Goal: Task Accomplishment & Management: Use online tool/utility

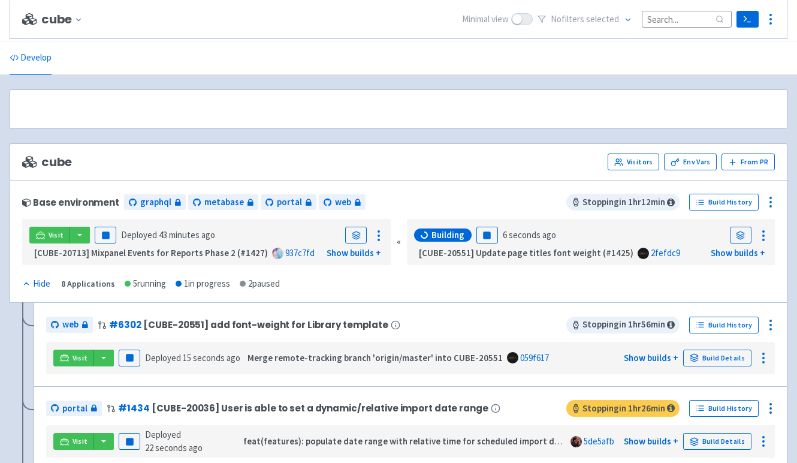
scroll to position [142, 0]
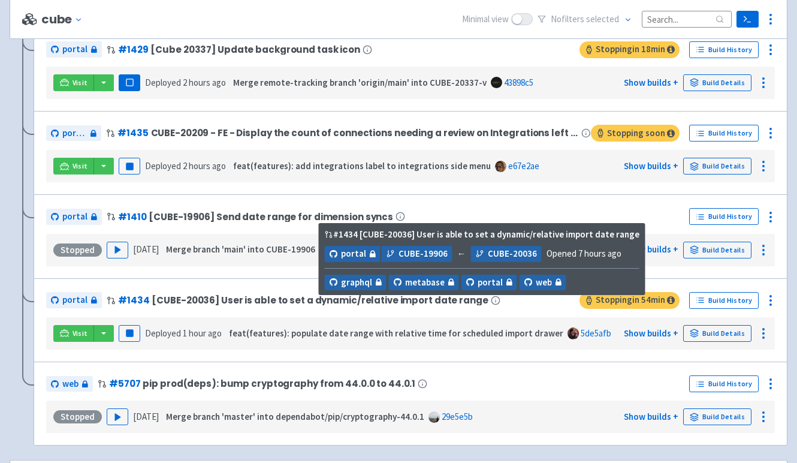
scroll to position [443, 0]
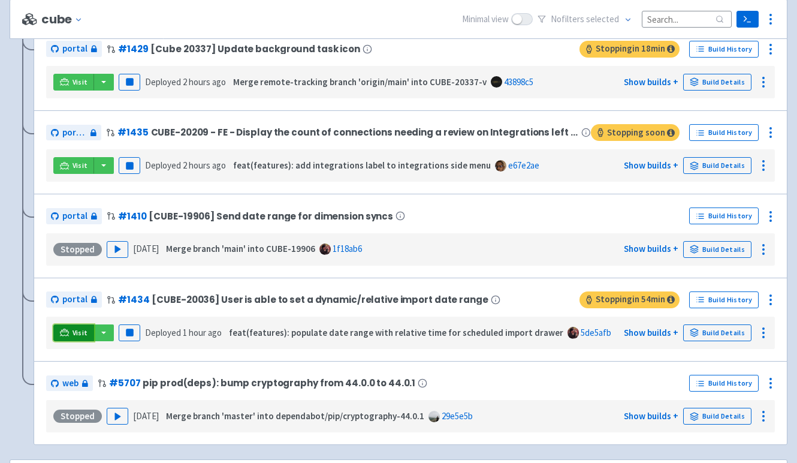
click at [79, 332] on span "Visit" at bounding box center [81, 333] width 16 height 10
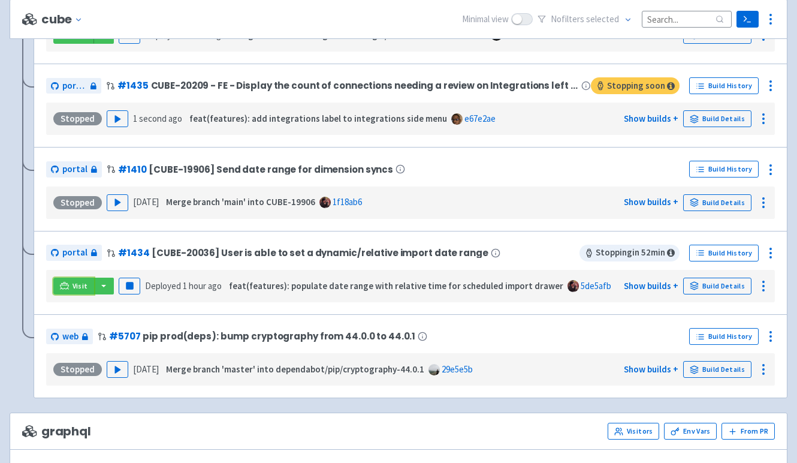
scroll to position [494, 0]
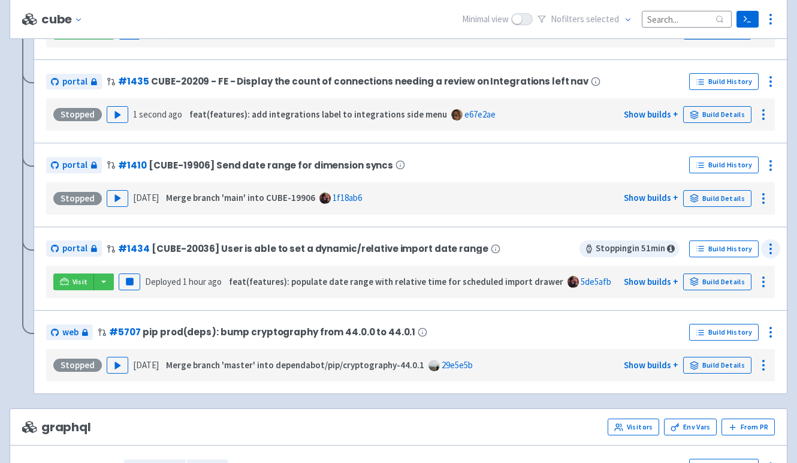
click at [769, 247] on icon at bounding box center [771, 249] width 14 height 14
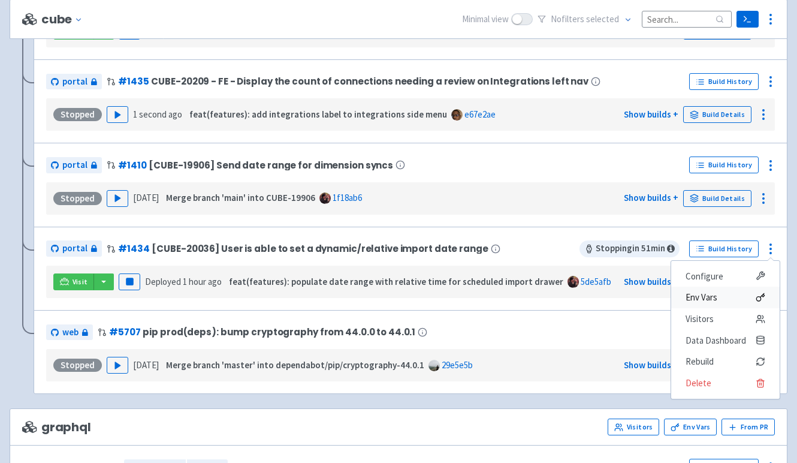
click at [718, 296] on span "Env Vars" at bounding box center [726, 297] width 80 height 17
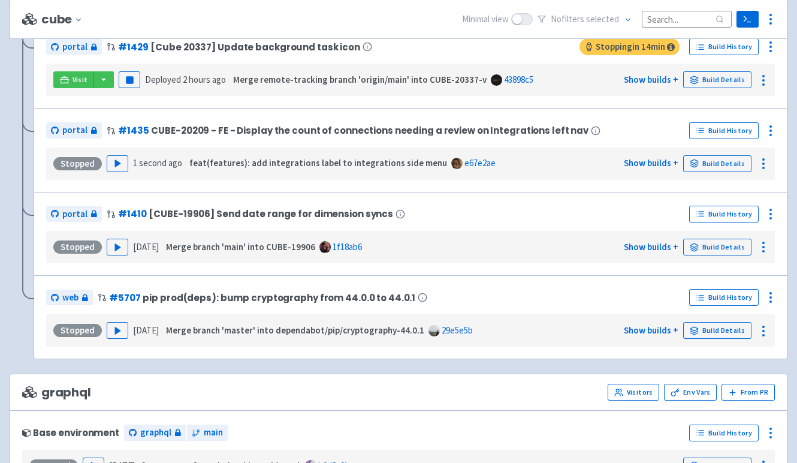
scroll to position [476, 0]
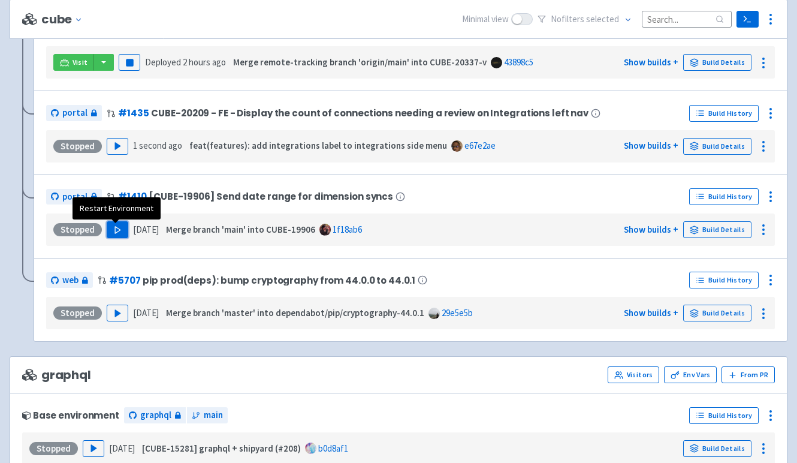
click at [118, 230] on icon "button" at bounding box center [117, 229] width 9 height 9
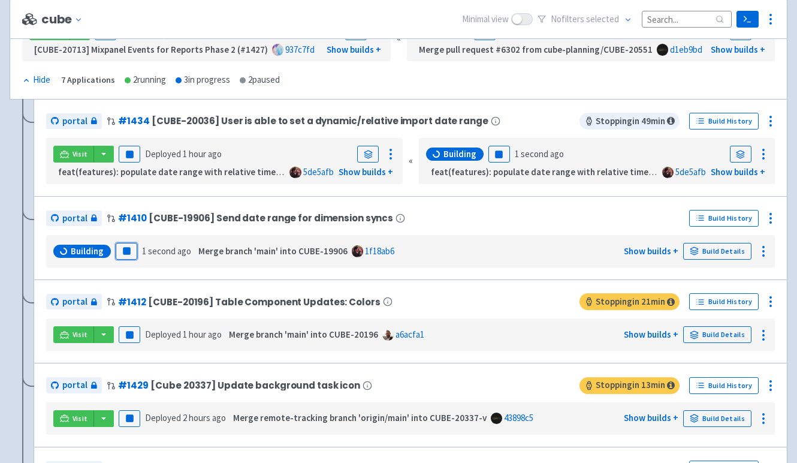
scroll to position [206, 0]
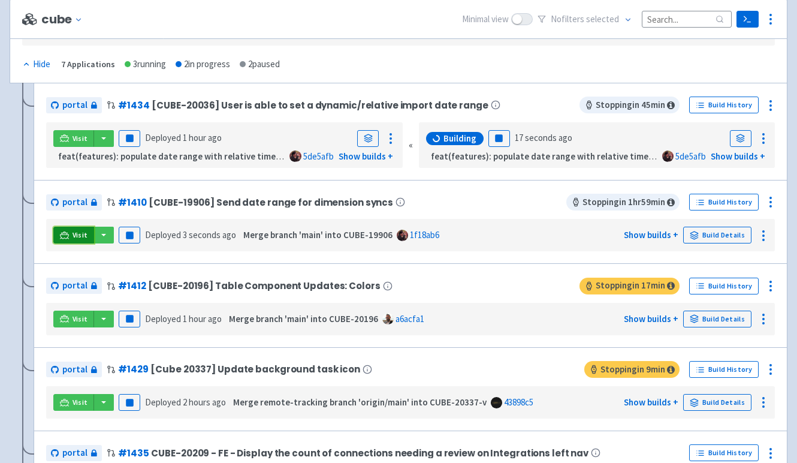
click at [69, 233] on link "Visit" at bounding box center [73, 235] width 41 height 17
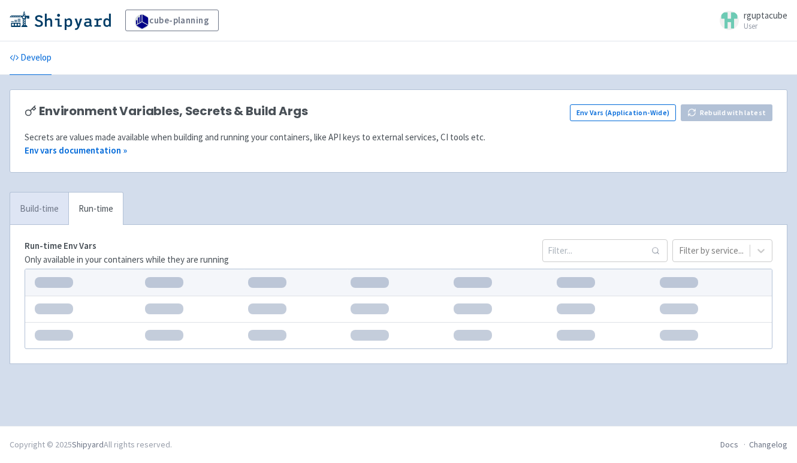
click at [56, 198] on link "Build-time" at bounding box center [39, 208] width 58 height 33
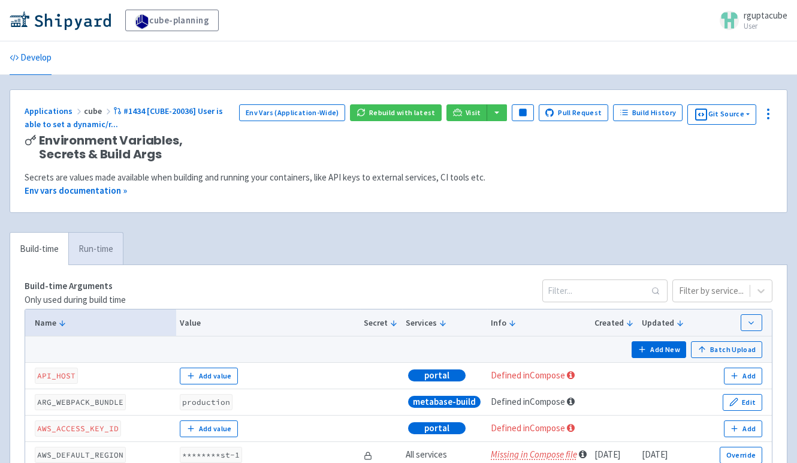
click at [91, 255] on link "Run-time" at bounding box center [95, 249] width 55 height 33
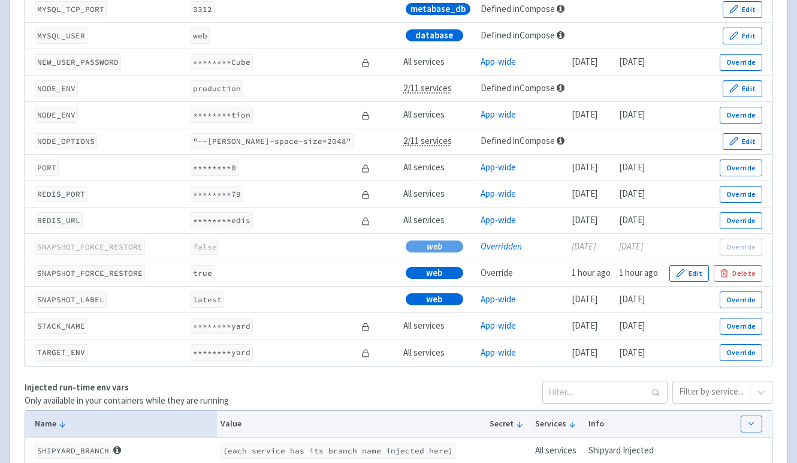
scroll to position [1779, 0]
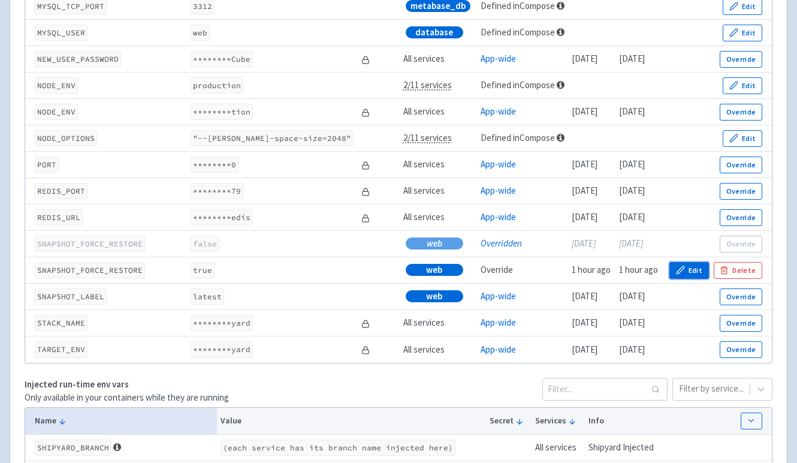
click at [686, 273] on button "Edit" at bounding box center [690, 270] width 40 height 17
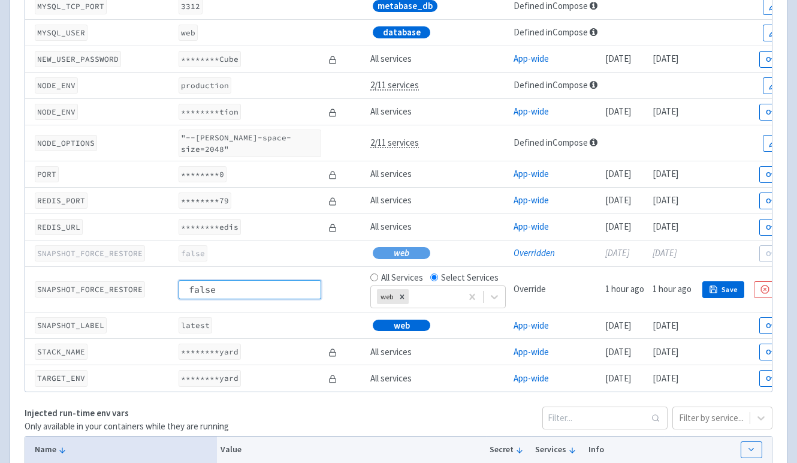
type input "false"
click at [745, 287] on button "Save" at bounding box center [724, 289] width 42 height 17
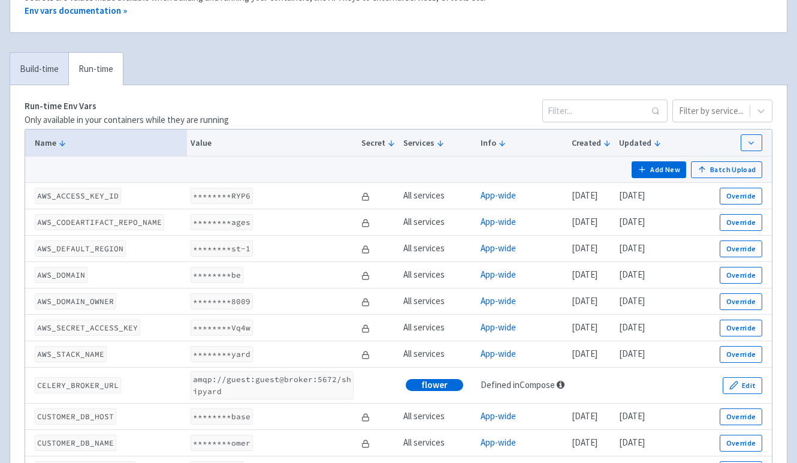
scroll to position [0, 0]
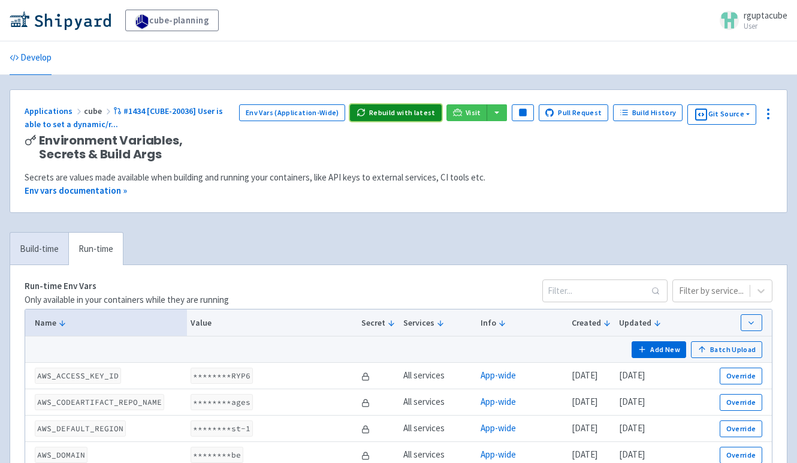
click at [418, 109] on button "Rebuild with latest" at bounding box center [396, 112] width 92 height 17
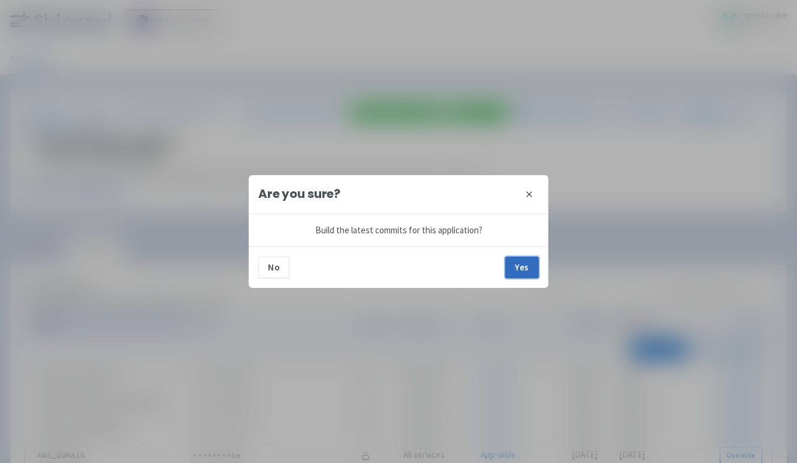
click at [526, 265] on button "Yes" at bounding box center [522, 268] width 34 height 22
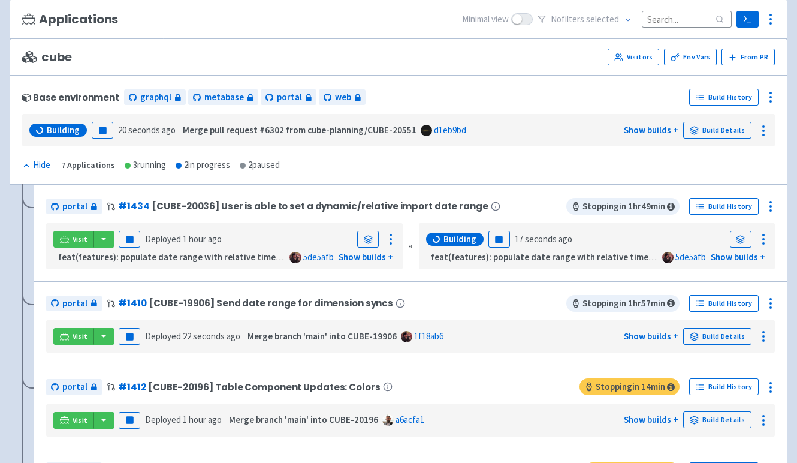
scroll to position [106, 0]
